Goal: Find specific page/section: Find specific page/section

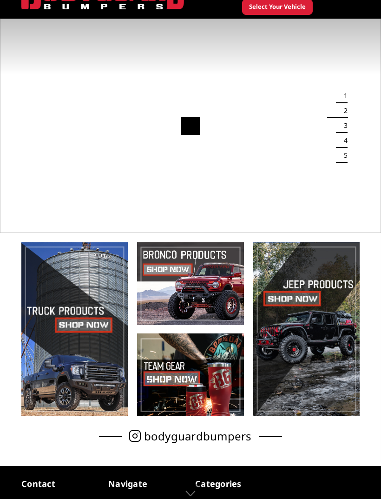
scroll to position [59, 0]
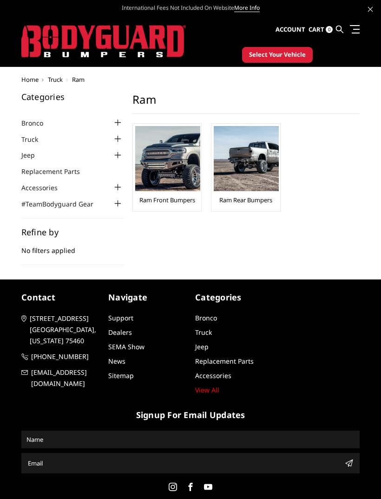
click at [181, 160] on img at bounding box center [167, 158] width 65 height 65
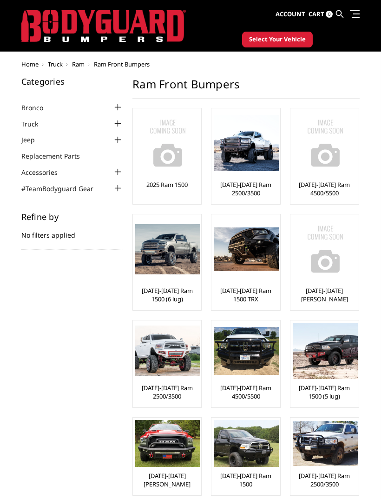
scroll to position [12, 0]
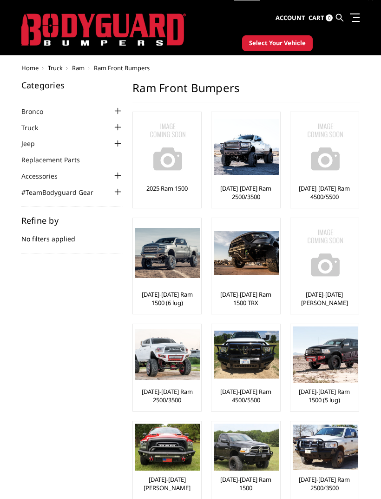
click at [256, 361] on img at bounding box center [246, 355] width 65 height 48
